Goal: Task Accomplishment & Management: Use online tool/utility

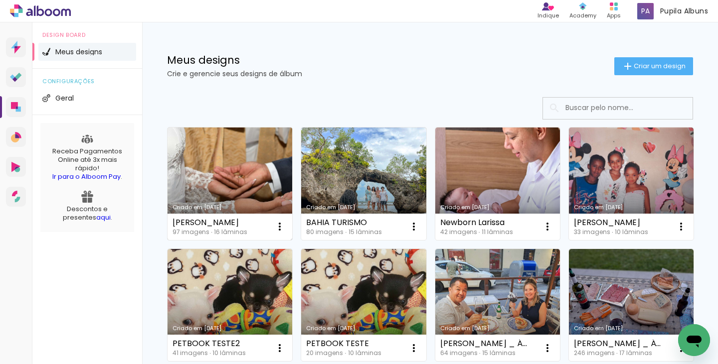
click at [235, 167] on link "Criado em [DATE]" at bounding box center [229, 184] width 125 height 113
